Goal: Task Accomplishment & Management: Complete application form

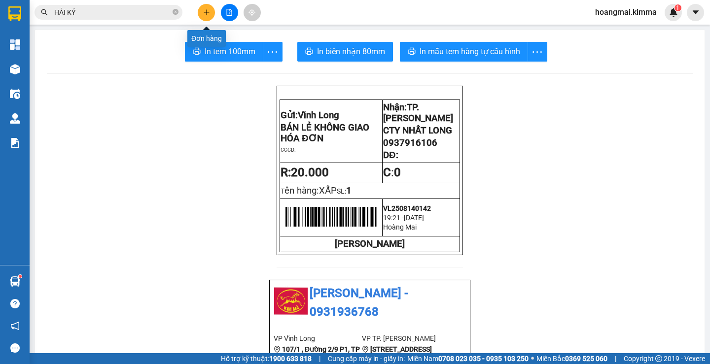
click at [201, 13] on button at bounding box center [206, 12] width 17 height 17
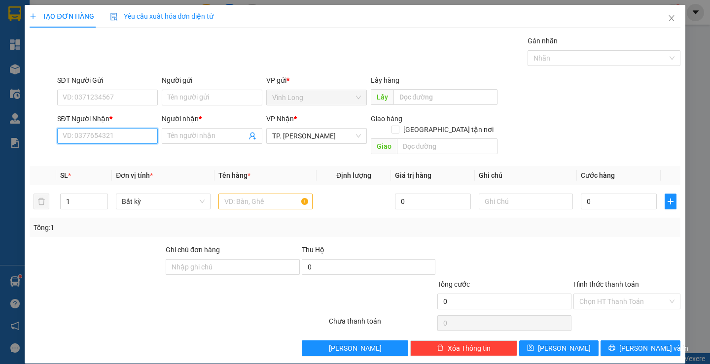
click at [130, 134] on input "SĐT Người Nhận *" at bounding box center [107, 136] width 101 height 16
click at [124, 140] on input "SĐT Người Nhận *" at bounding box center [107, 136] width 101 height 16
click at [112, 138] on input "SĐT Người Nhận *" at bounding box center [107, 136] width 101 height 16
click at [138, 137] on input "SĐT Người Nhận *" at bounding box center [107, 136] width 101 height 16
type input "0931816319"
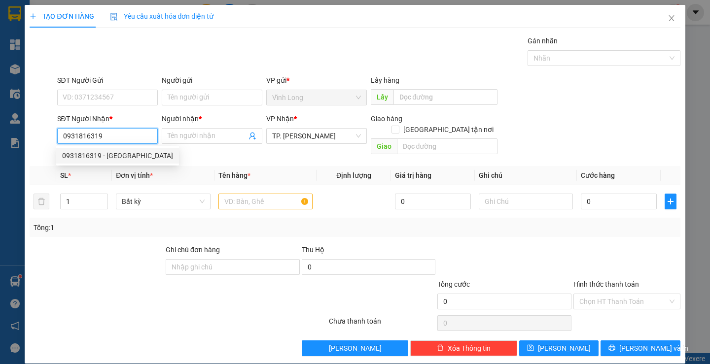
click at [129, 156] on div "0931816319 - [GEOGRAPHIC_DATA]" at bounding box center [117, 155] width 111 height 11
type input "[GEOGRAPHIC_DATA]"
type input "0931816319"
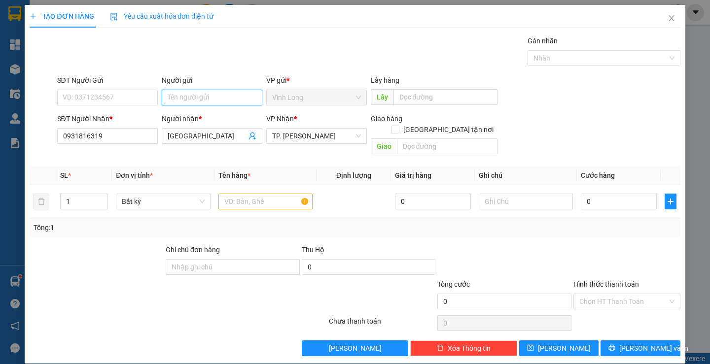
click at [195, 94] on input "Người gửi" at bounding box center [212, 98] width 101 height 16
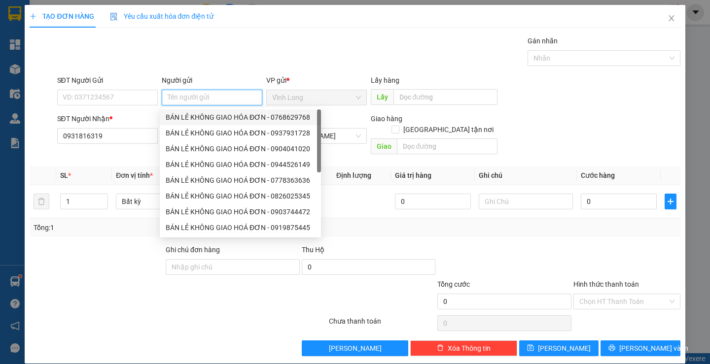
click at [232, 116] on div "BÁN LẺ KHÔNG GIAO HÓA ĐƠN - 0768629768" at bounding box center [240, 117] width 149 height 11
type input "0768629768"
type input "BÁN LẺ KHÔNG GIAO HÓA ĐƠN"
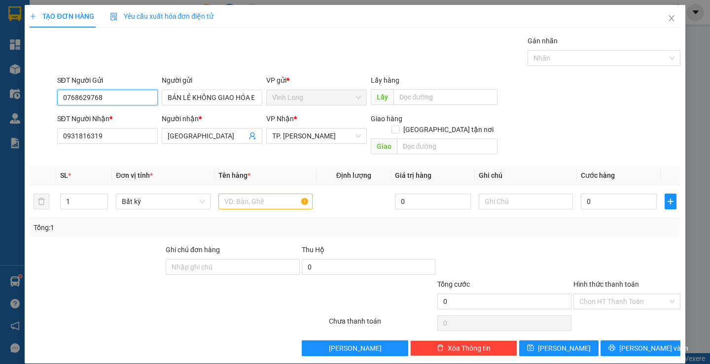
drag, startPoint x: 139, startPoint y: 100, endPoint x: 0, endPoint y: 107, distance: 139.7
click at [0, 107] on div "TẠO ĐƠN HÀNG Yêu cầu xuất hóa đơn điện tử Transit Pickup Surcharge Ids Transit …" at bounding box center [355, 182] width 710 height 364
click at [264, 194] on input "text" at bounding box center [265, 202] width 94 height 16
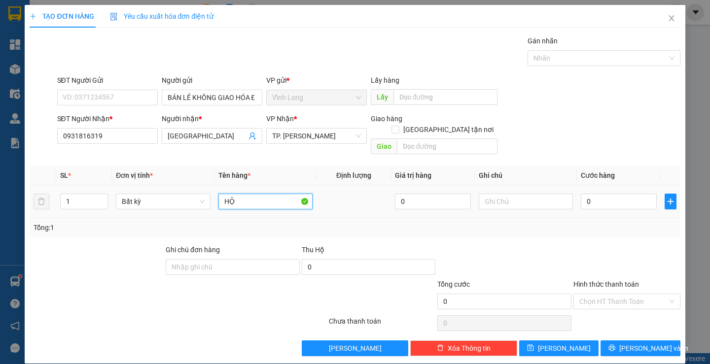
type input "H"
type input "FÓI ĐEN"
type input "THƯ"
type input "2"
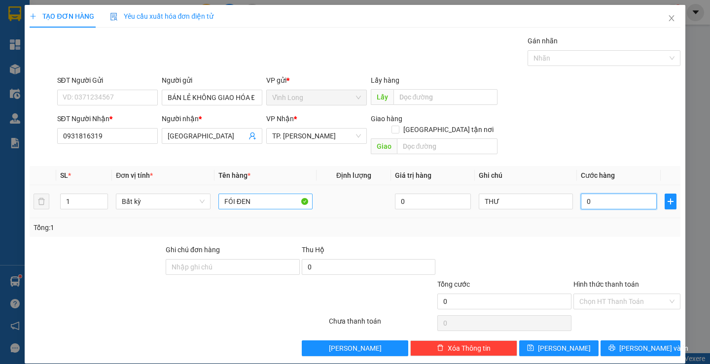
type input "2"
type input "20"
type input "20.000"
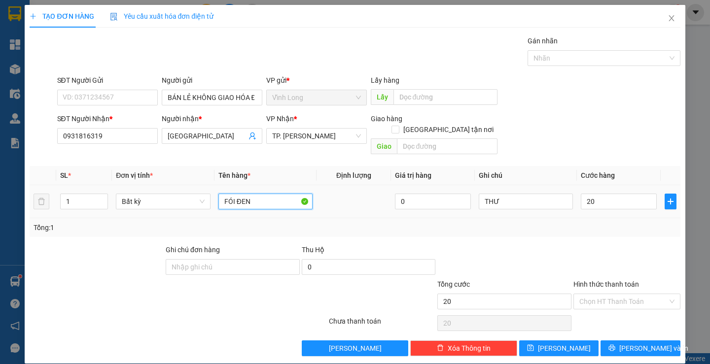
type input "20.000"
click at [225, 194] on input "FÓI ĐEN" at bounding box center [265, 202] width 94 height 16
type input "GÓI ĐEN"
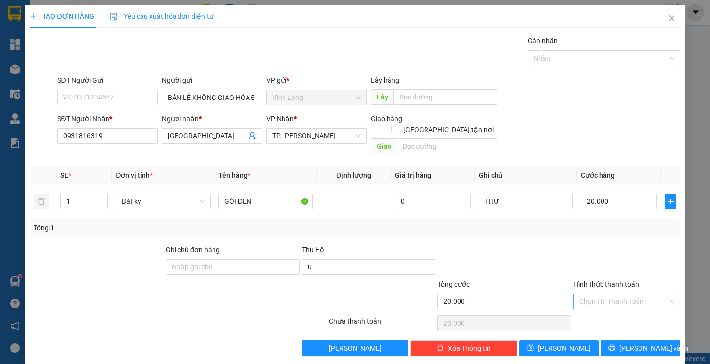
click at [637, 294] on input "Hình thức thanh toán" at bounding box center [623, 301] width 88 height 15
click at [612, 311] on div "Tại văn phòng" at bounding box center [621, 310] width 94 height 11
type input "0"
click at [632, 343] on span "[PERSON_NAME] và In" at bounding box center [653, 348] width 69 height 11
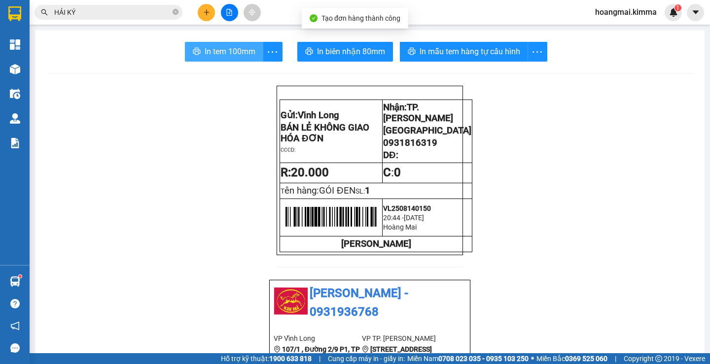
click at [225, 50] on span "In tem 100mm" at bounding box center [230, 51] width 51 height 12
